Goal: Task Accomplishment & Management: Manage account settings

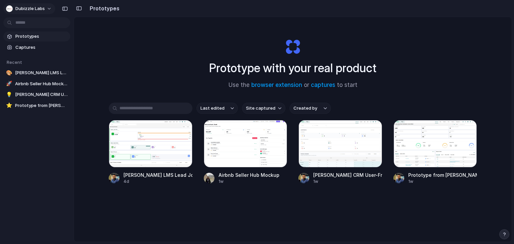
click at [50, 9] on button "Dubizzle Labs" at bounding box center [29, 8] width 52 height 11
click at [40, 26] on li "Settings" at bounding box center [33, 23] width 56 height 11
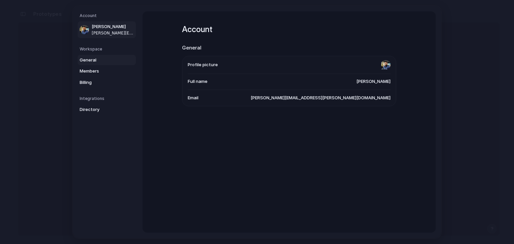
click at [95, 60] on span "General" at bounding box center [101, 60] width 43 height 7
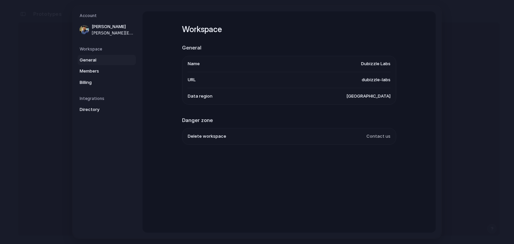
click at [377, 73] on li "URL dubizzle-labs" at bounding box center [289, 80] width 203 height 16
drag, startPoint x: 372, startPoint y: 77, endPoint x: 353, endPoint y: 82, distance: 20.0
click at [355, 81] on li "URL dubizzle-labs" at bounding box center [289, 80] width 203 height 16
click at [362, 95] on li "Data region [GEOGRAPHIC_DATA]" at bounding box center [289, 96] width 203 height 16
drag, startPoint x: 365, startPoint y: 97, endPoint x: 365, endPoint y: 100, distance: 3.7
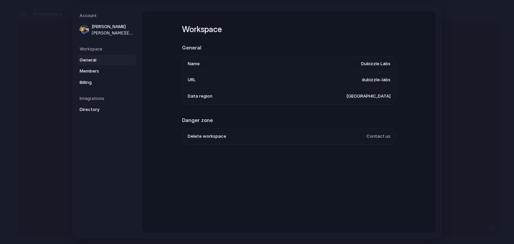
click at [366, 97] on span "[GEOGRAPHIC_DATA]" at bounding box center [369, 96] width 44 height 7
click at [85, 74] on span "Members" at bounding box center [101, 71] width 43 height 7
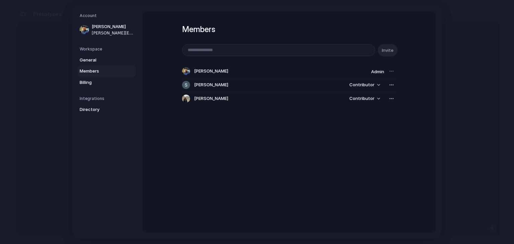
click at [390, 71] on div at bounding box center [391, 71] width 9 height 9
click at [117, 80] on span "Billing" at bounding box center [101, 82] width 43 height 7
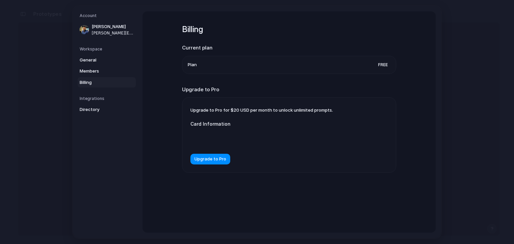
drag, startPoint x: 216, startPoint y: 110, endPoint x: 331, endPoint y: 116, distance: 114.9
click at [331, 116] on div "Upgrade to Pro for $20 USD per month to unlock unlimited prompts. Card Informat…" at bounding box center [289, 135] width 214 height 75
click at [102, 108] on span "Directory" at bounding box center [101, 109] width 43 height 7
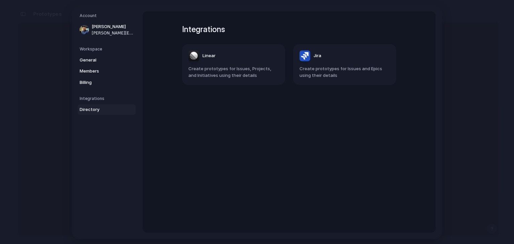
click at [106, 53] on div "Workspace General Members Billing" at bounding box center [108, 67] width 56 height 42
click at [106, 55] on link "General" at bounding box center [107, 60] width 58 height 11
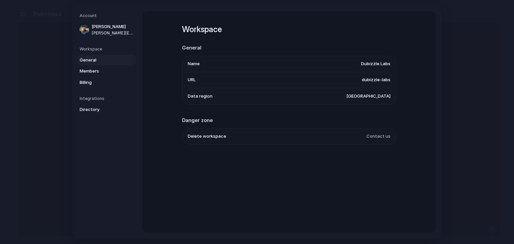
drag, startPoint x: 207, startPoint y: 135, endPoint x: 335, endPoint y: 146, distance: 129.0
click at [335, 146] on div "Workspace General Name Dubizzle Labs URL dubizzle-labs Data region [GEOGRAPHIC_…" at bounding box center [289, 93] width 214 height 164
drag, startPoint x: 249, startPoint y: 141, endPoint x: 231, endPoint y: 139, distance: 18.2
click at [239, 140] on li "Delete workspace Contact us" at bounding box center [289, 137] width 203 height 16
click at [201, 123] on h2 "Danger zone" at bounding box center [289, 121] width 214 height 8
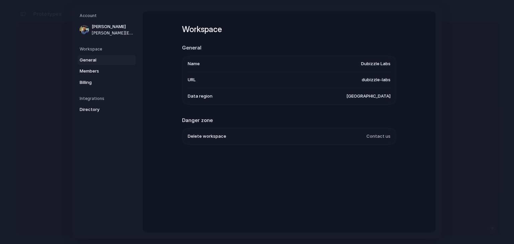
click at [201, 122] on h2 "Danger zone" at bounding box center [289, 121] width 214 height 8
click at [211, 135] on span "Delete workspace" at bounding box center [207, 137] width 39 height 7
click at [210, 137] on span "Delete workspace" at bounding box center [207, 137] width 39 height 7
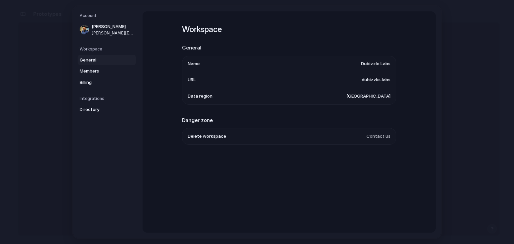
click at [371, 136] on span "Contact us" at bounding box center [379, 137] width 24 height 7
click at [377, 95] on span "[GEOGRAPHIC_DATA]" at bounding box center [369, 96] width 44 height 7
click at [92, 67] on link "Members" at bounding box center [107, 71] width 58 height 11
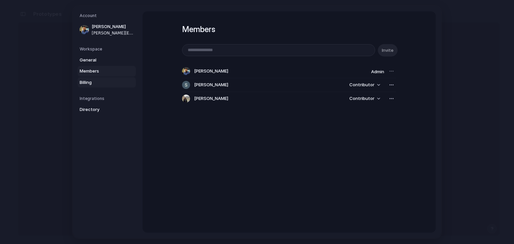
click at [88, 85] on link "Billing" at bounding box center [107, 82] width 58 height 11
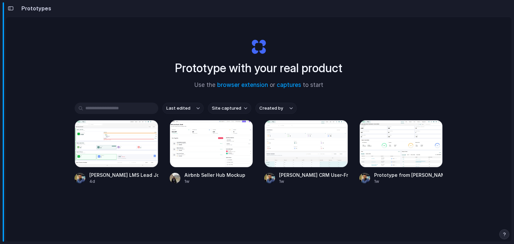
click at [10, 8] on div "button" at bounding box center [11, 8] width 6 height 5
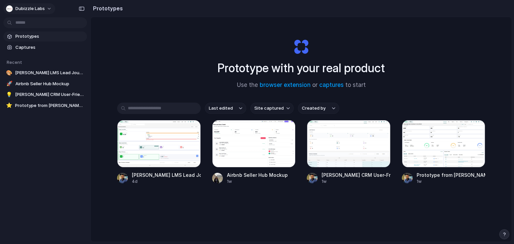
click at [43, 8] on span "Dubizzle Labs" at bounding box center [29, 8] width 29 height 7
